Goal: Information Seeking & Learning: Learn about a topic

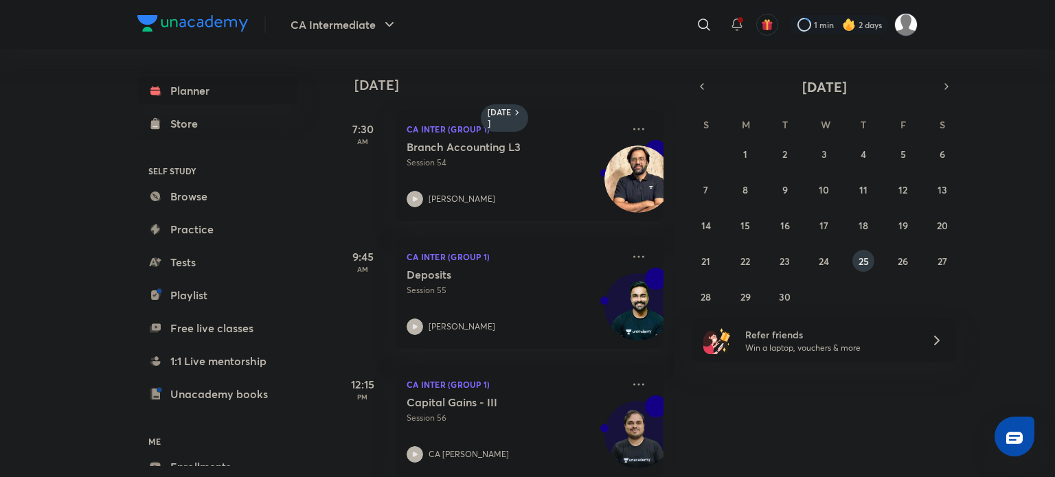
scroll to position [276, 8]
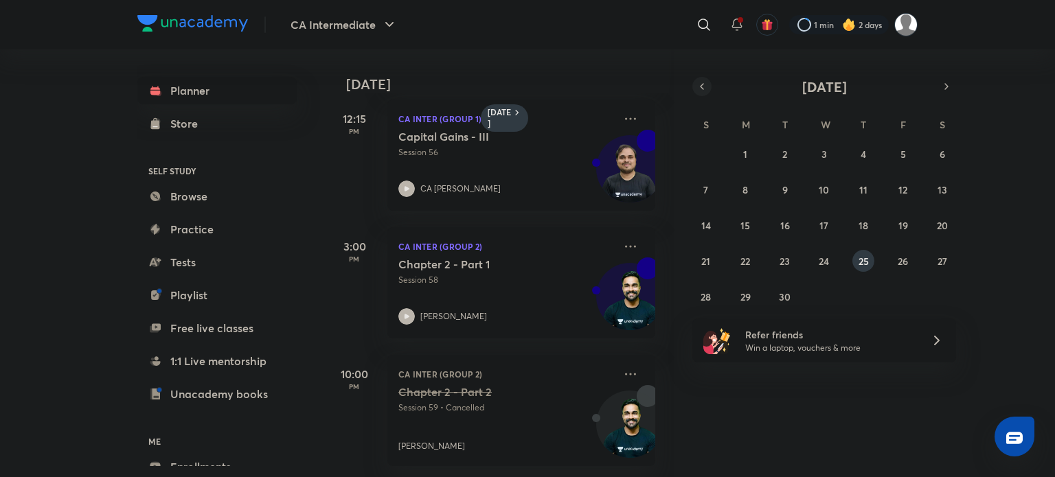
click at [700, 85] on icon "button" at bounding box center [701, 86] width 11 height 12
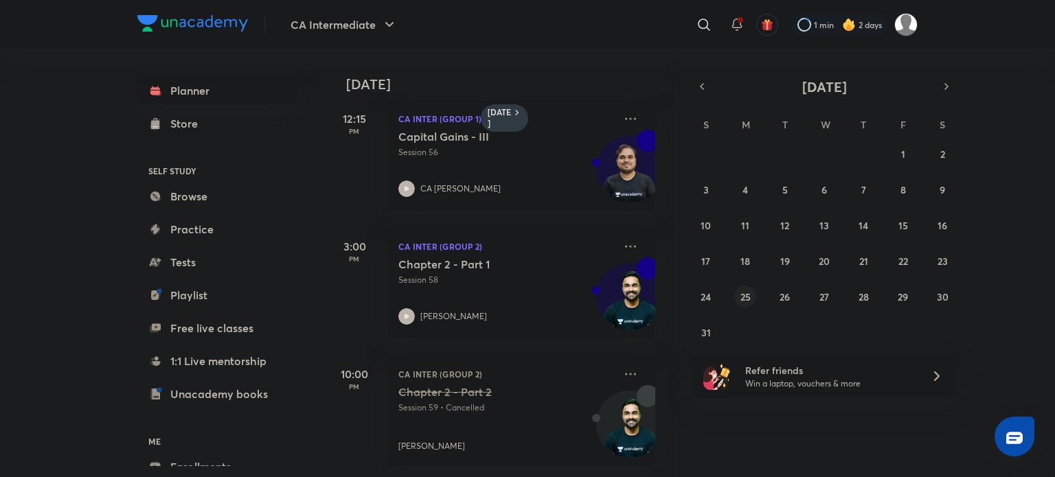
click at [739, 289] on button "25" at bounding box center [745, 297] width 22 height 22
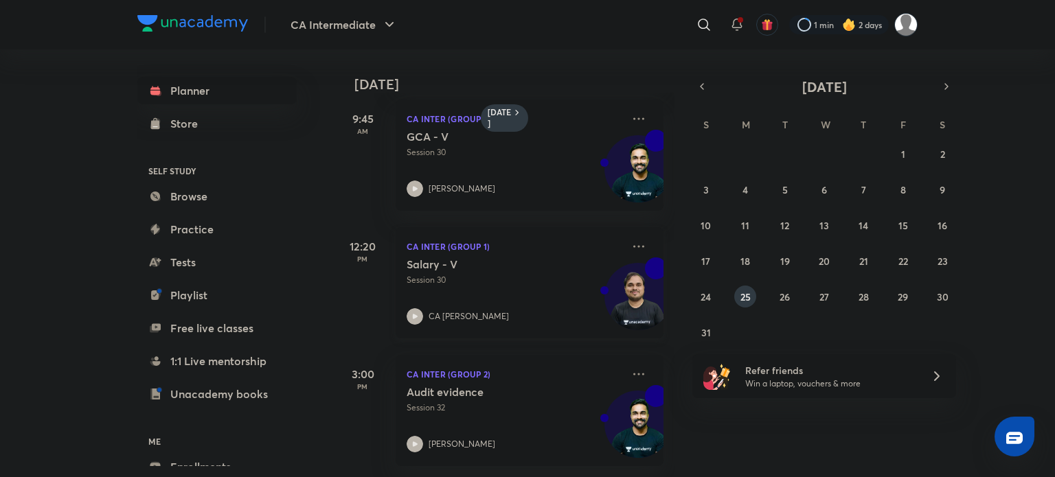
scroll to position [148, 0]
click at [494, 402] on p "Session 32" at bounding box center [514, 408] width 216 height 12
